Goal: Task Accomplishment & Management: Use online tool/utility

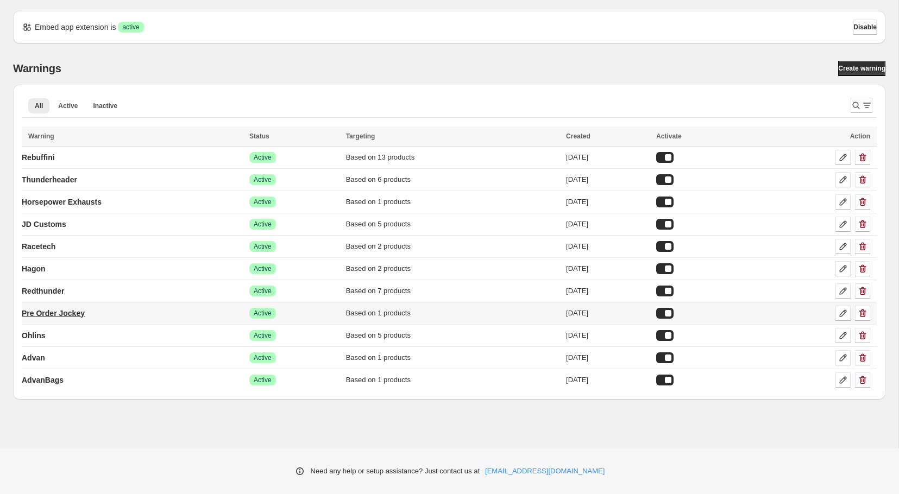
click at [81, 318] on link "Pre Order Jockey" at bounding box center [53, 313] width 63 height 17
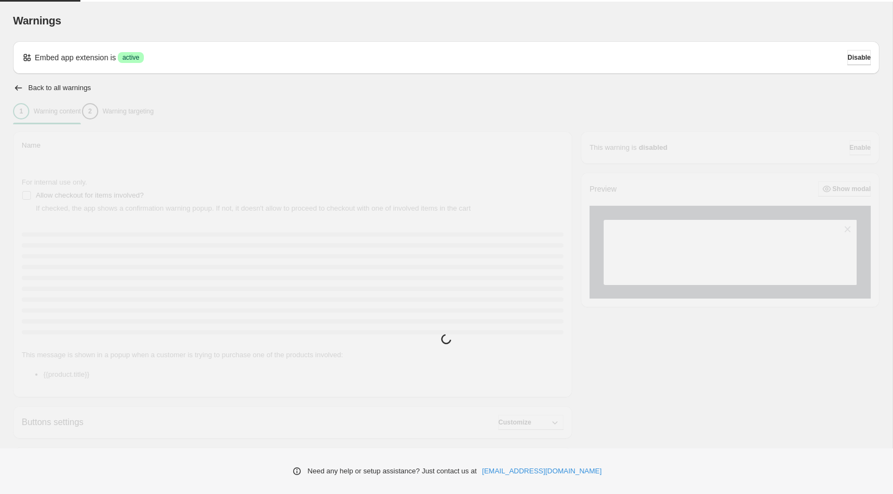
type input "**********"
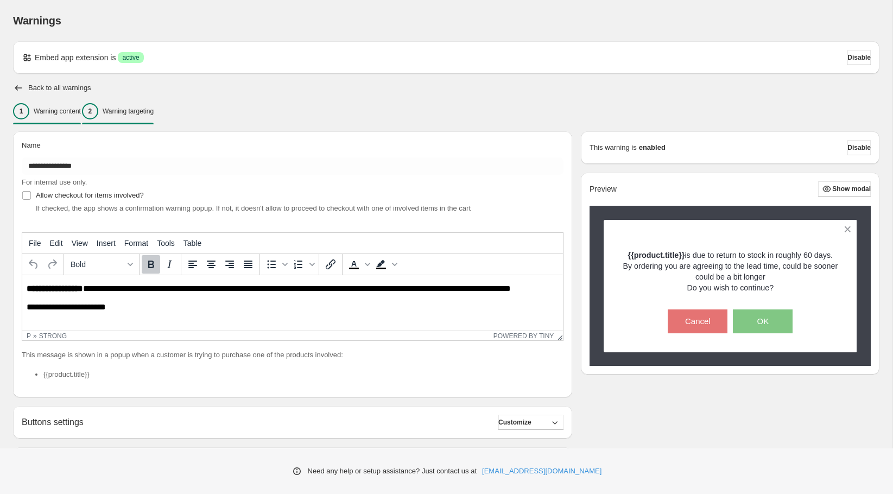
click at [154, 113] on p "Warning targeting" at bounding box center [128, 111] width 51 height 9
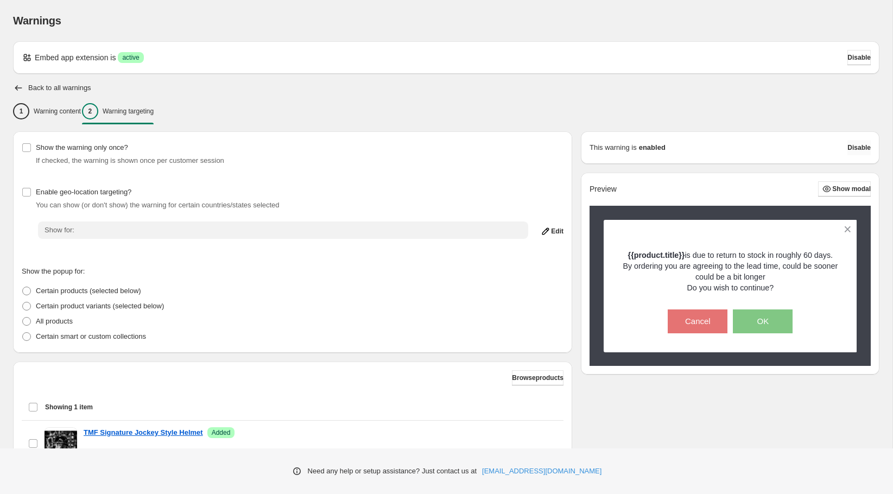
click at [848, 143] on button "Disable" at bounding box center [859, 147] width 23 height 15
click at [858, 56] on span "Disable" at bounding box center [859, 57] width 23 height 9
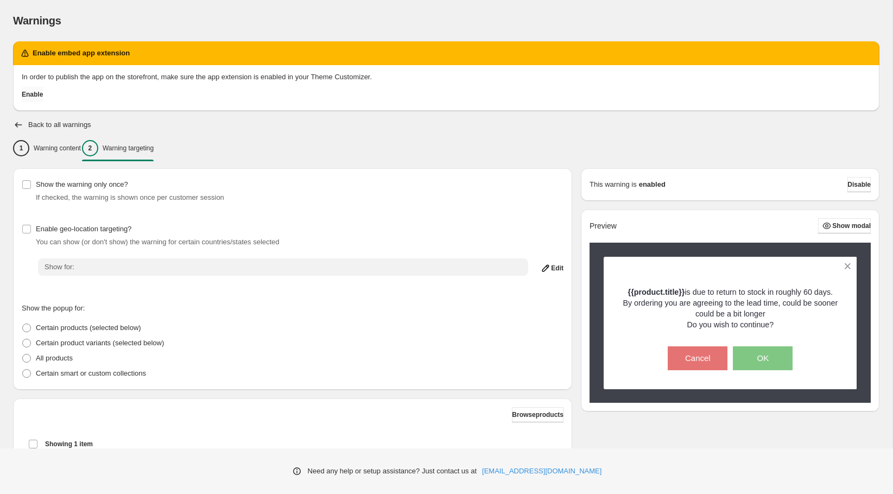
click at [43, 90] on button "Enable" at bounding box center [32, 94] width 21 height 15
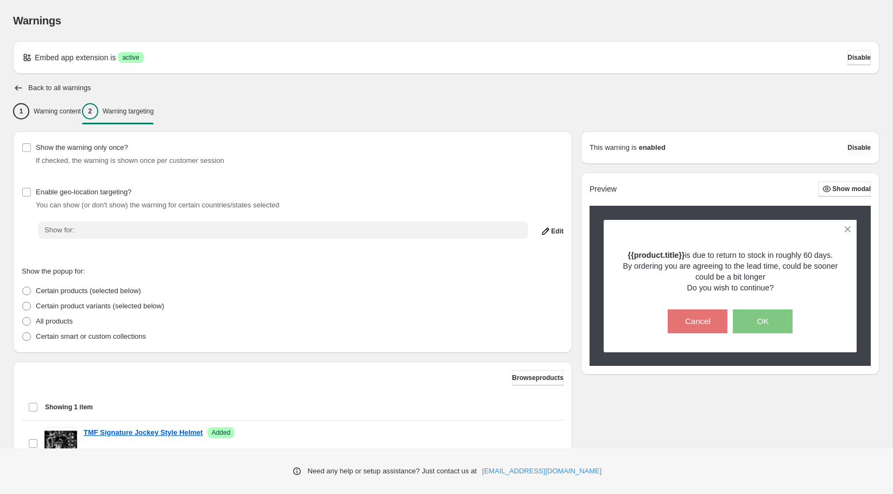
click at [848, 148] on span "Disable" at bounding box center [859, 147] width 23 height 9
click at [851, 149] on span "Disable" at bounding box center [859, 147] width 23 height 9
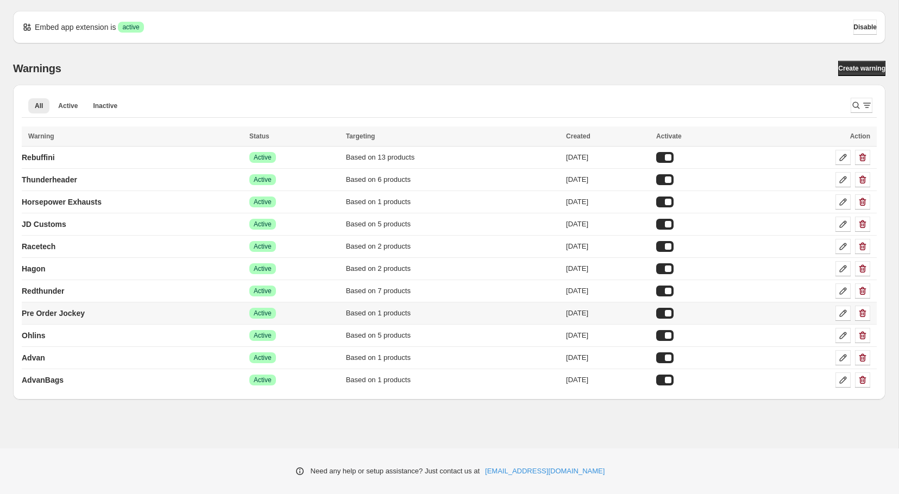
click at [673, 311] on div at bounding box center [664, 313] width 17 height 11
